Goal: Check status: Check status

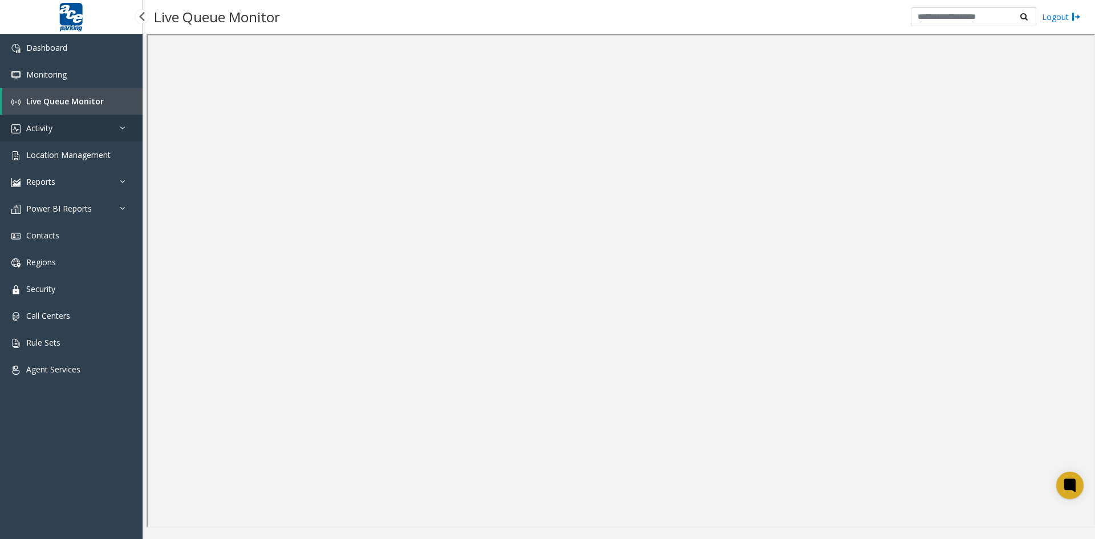
click at [80, 132] on link "Activity" at bounding box center [71, 128] width 143 height 27
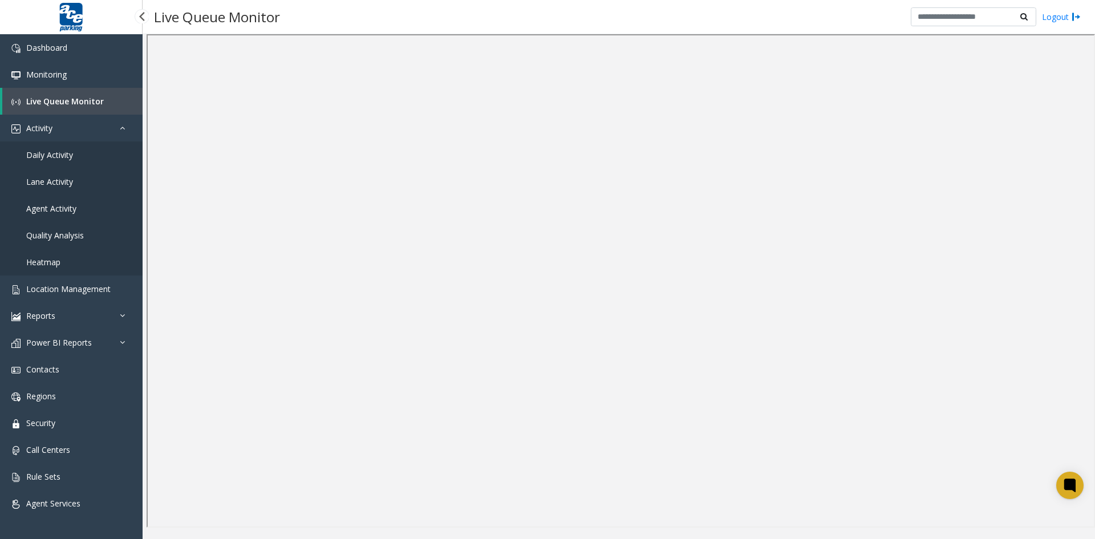
click at [63, 156] on span "Daily Activity" at bounding box center [49, 154] width 47 height 11
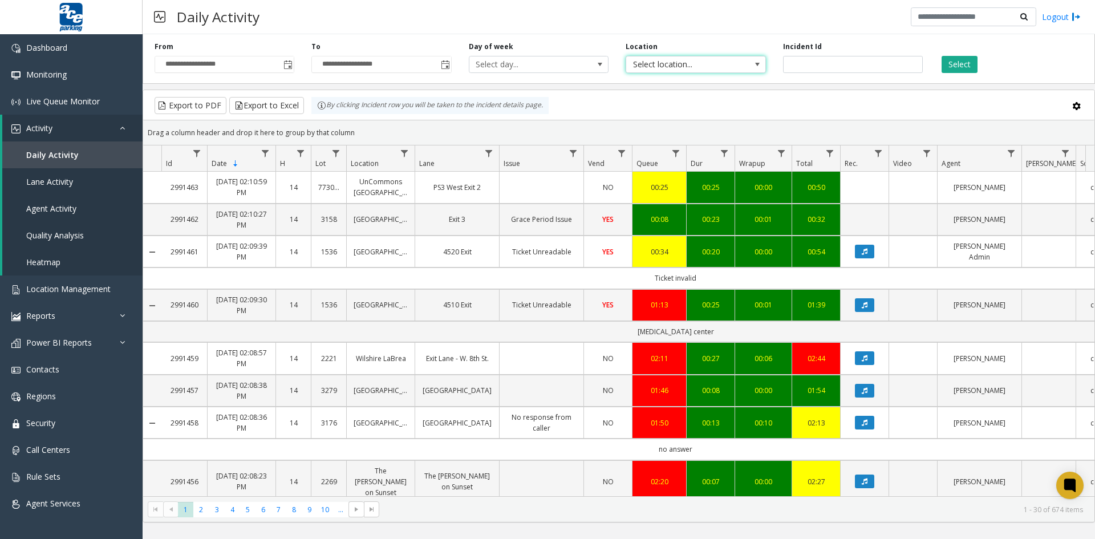
click at [756, 63] on span at bounding box center [757, 64] width 9 height 9
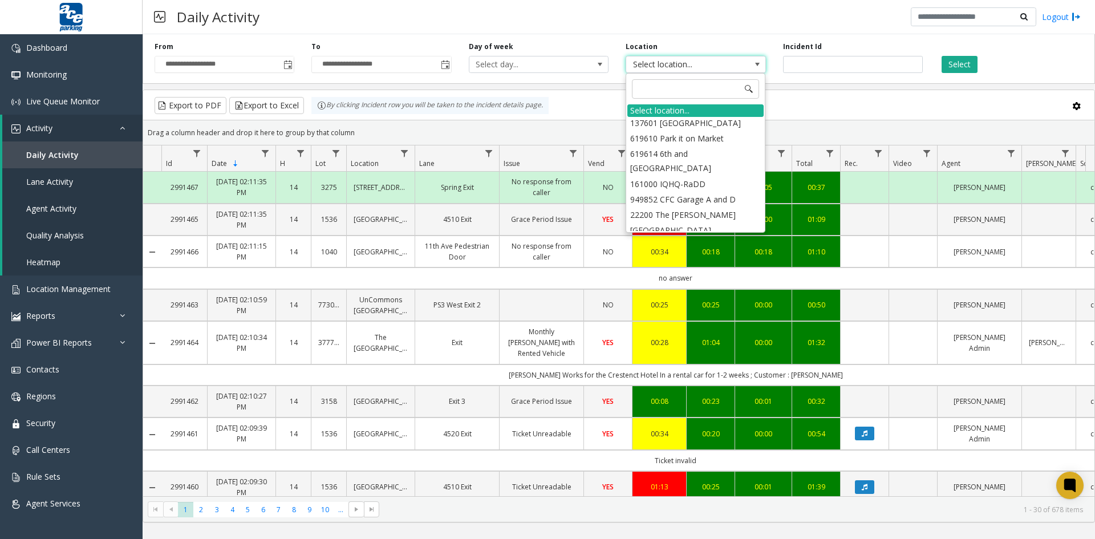
scroll to position [3745, 0]
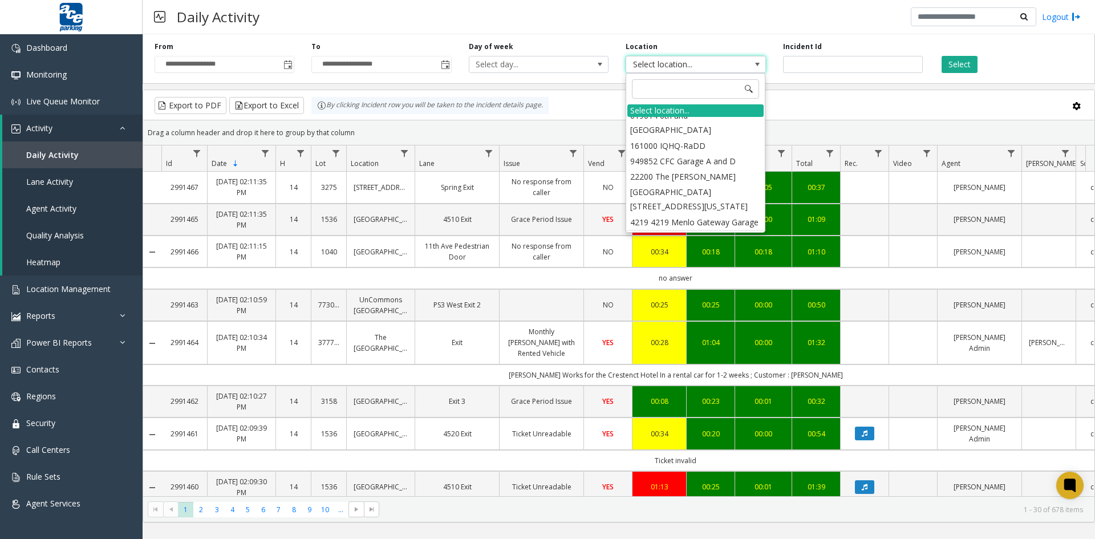
click at [676, 230] on li "166900 [STREET_ADDRESS]" at bounding box center [695, 237] width 136 height 15
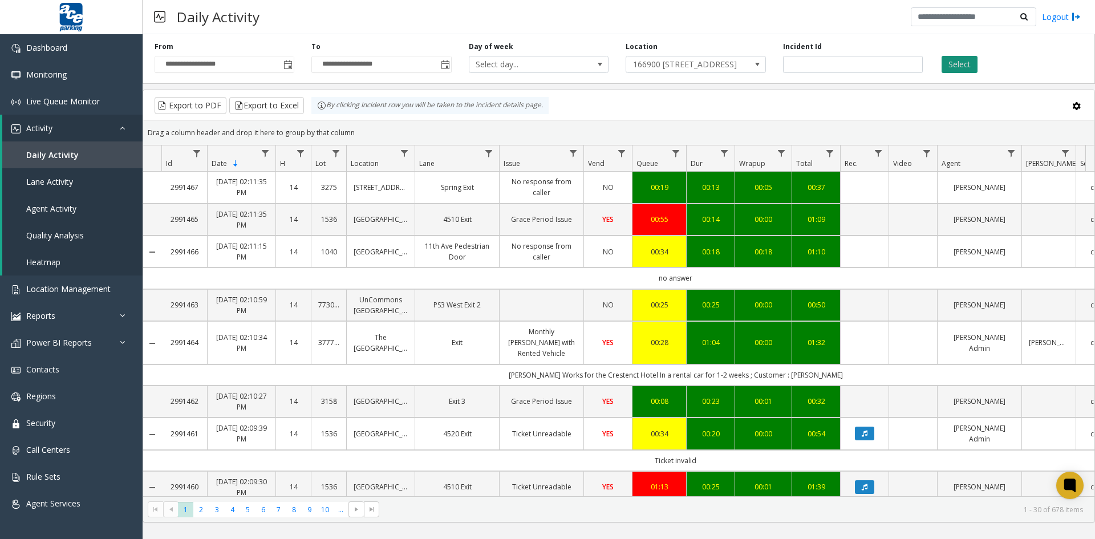
click at [956, 62] on button "Select" at bounding box center [960, 64] width 36 height 17
